Goal: Transaction & Acquisition: Purchase product/service

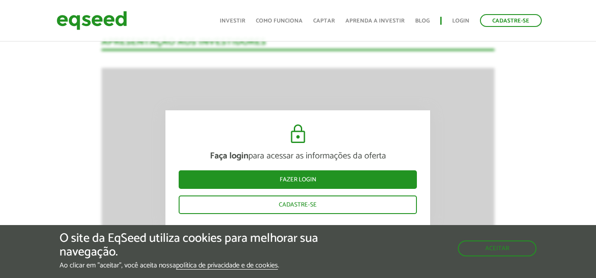
scroll to position [1171, 0]
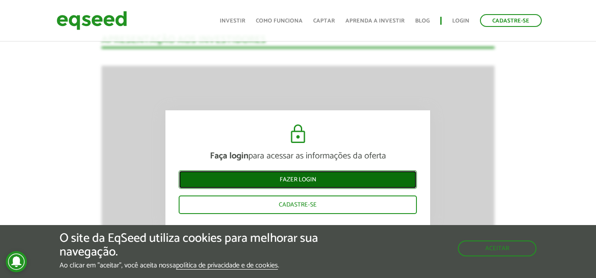
click at [309, 176] on link "Fazer login" at bounding box center [298, 179] width 238 height 19
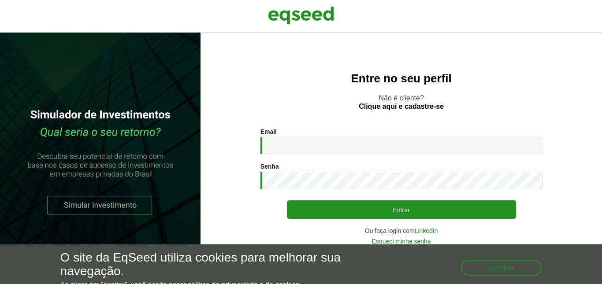
click at [295, 160] on div "Email * Digite seu endereço de e-mail. Senha * Digite a senha que será usada em…" at bounding box center [402, 186] width 282 height 116
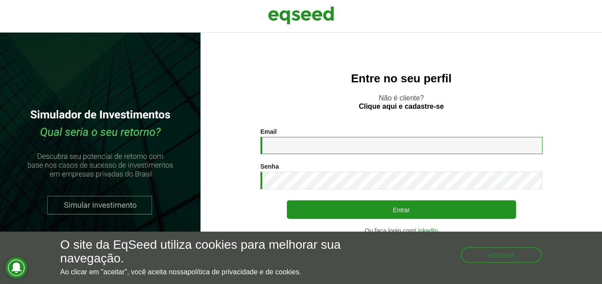
click at [303, 146] on input "Email *" at bounding box center [402, 145] width 282 height 17
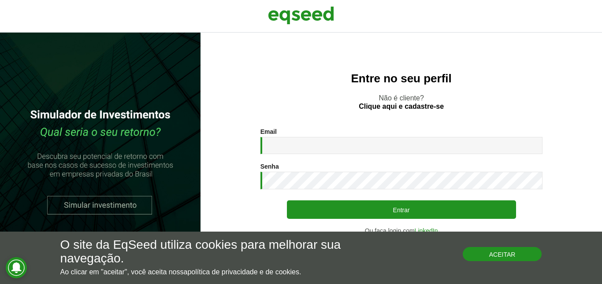
click at [510, 254] on button "Aceitar" at bounding box center [502, 254] width 79 height 14
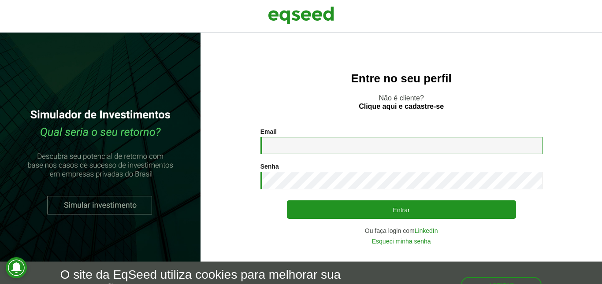
click at [313, 142] on input "Email *" at bounding box center [402, 145] width 282 height 17
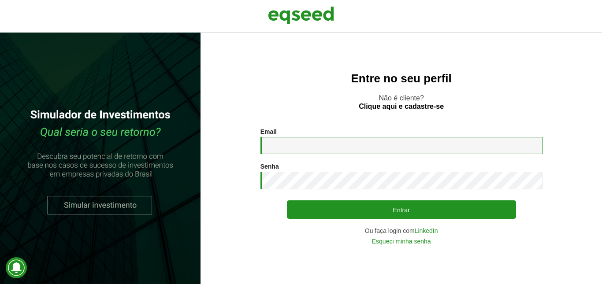
type input "**********"
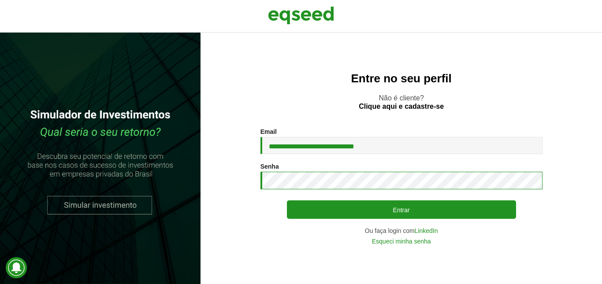
click at [287, 201] on button "Entrar" at bounding box center [401, 210] width 229 height 19
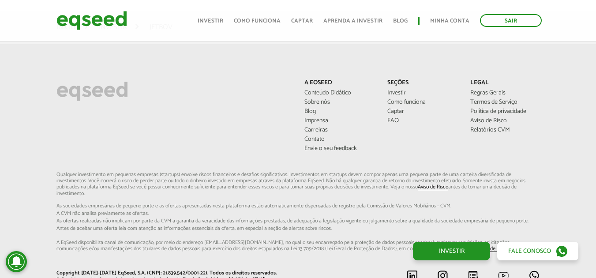
scroll to position [2379, 0]
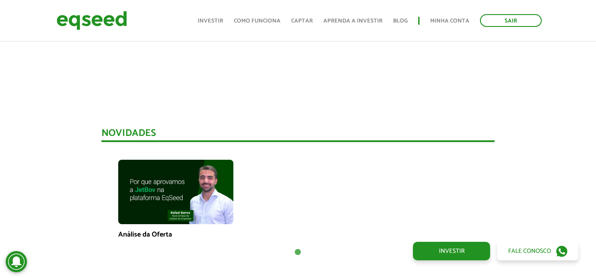
scroll to position [552, 0]
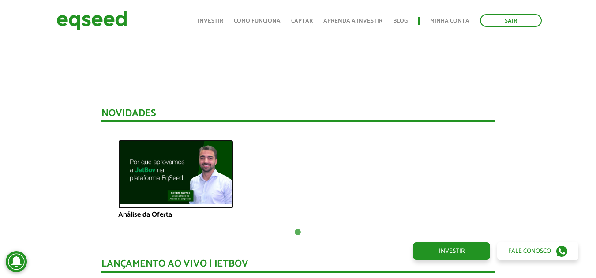
click at [170, 176] on img at bounding box center [175, 172] width 115 height 65
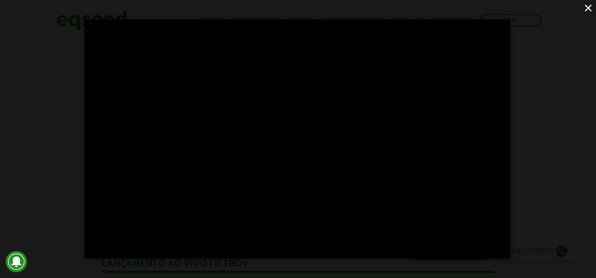
click at [586, 9] on button "×" at bounding box center [587, 7] width 15 height 15
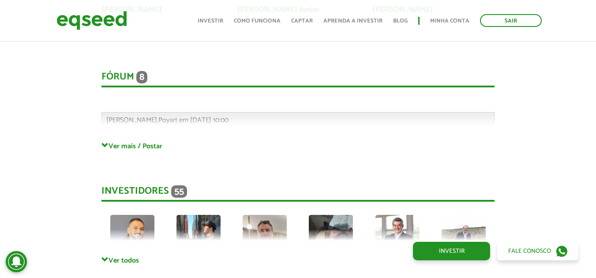
scroll to position [2337, 0]
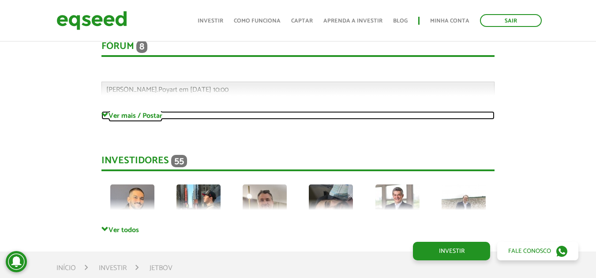
click at [118, 111] on link "Ver mais / Postar" at bounding box center [297, 115] width 393 height 8
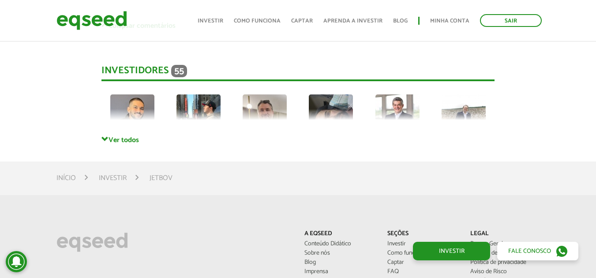
scroll to position [4189, 0]
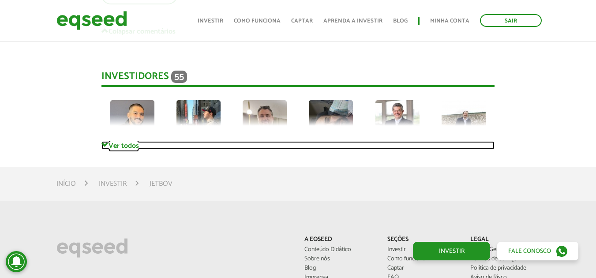
click at [110, 141] on link "Ver todos" at bounding box center [297, 145] width 393 height 8
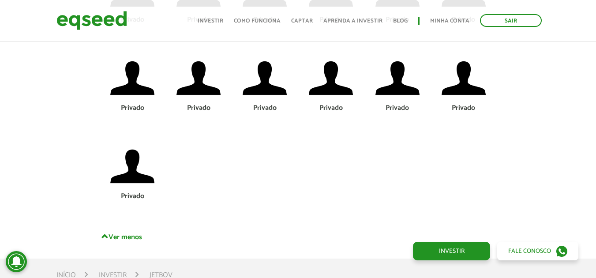
scroll to position [4850, 0]
